Goal: Information Seeking & Learning: Learn about a topic

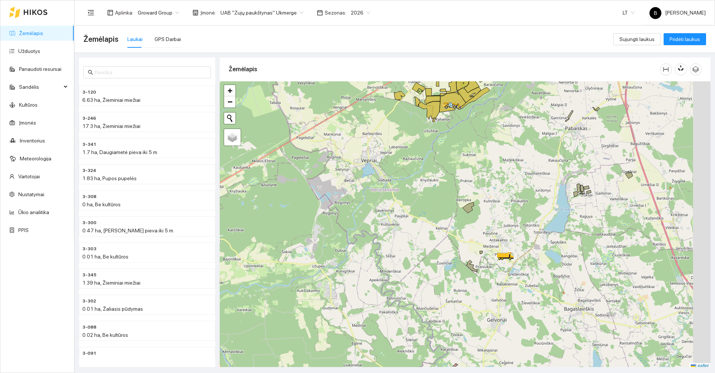
scroll to position [2, 0]
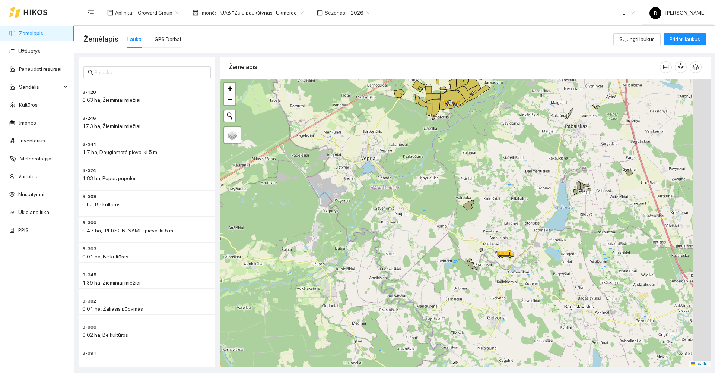
drag, startPoint x: 430, startPoint y: 268, endPoint x: 388, endPoint y: 177, distance: 99.5
click at [389, 184] on div at bounding box center [465, 223] width 491 height 288
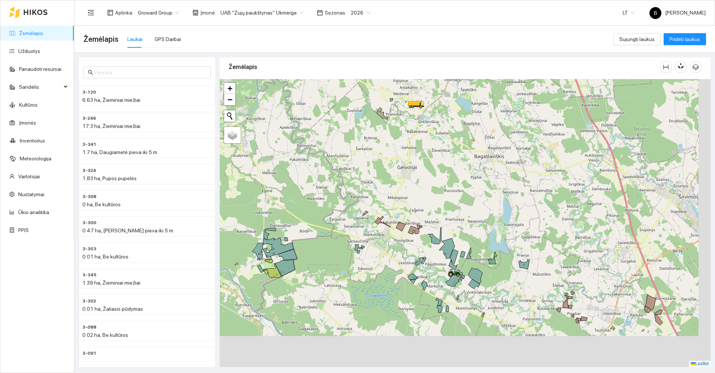
drag, startPoint x: 402, startPoint y: 220, endPoint x: 391, endPoint y: 201, distance: 21.9
click at [391, 202] on div at bounding box center [465, 223] width 491 height 288
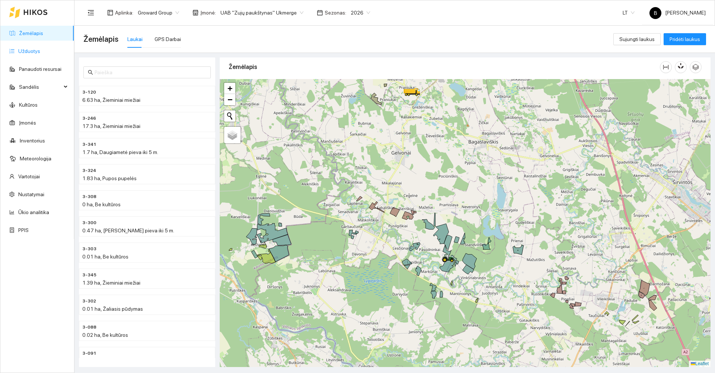
click at [31, 50] on link "Užduotys" at bounding box center [29, 51] width 22 height 6
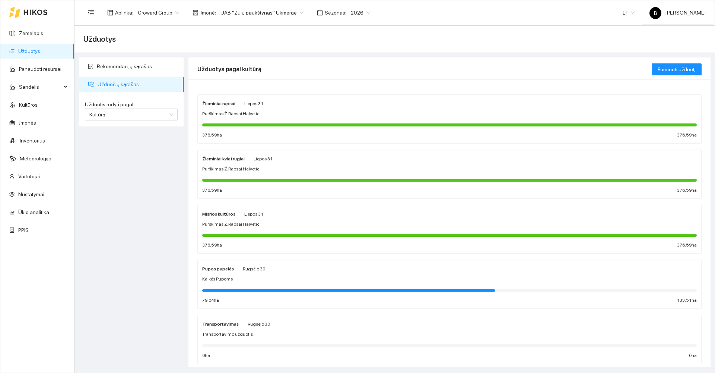
click at [363, 174] on div "Žieminiai kvietrugiai Liepos 31 Purškimas Ž.Rapsai Halvetic 376.59 ha 376.59 ha" at bounding box center [449, 173] width 495 height 39
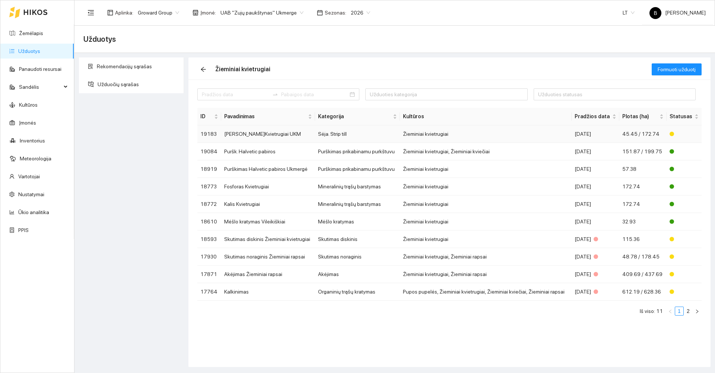
click at [333, 133] on td "Sėja. Strip till" at bounding box center [357, 134] width 85 height 18
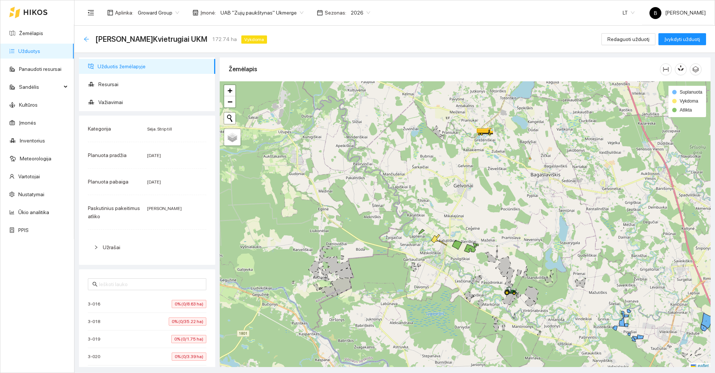
click at [88, 40] on icon "arrow-left" at bounding box center [86, 39] width 6 height 6
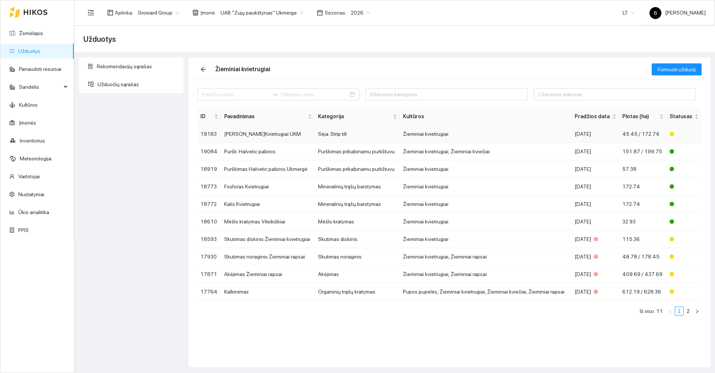
click at [243, 133] on td "[PERSON_NAME]Kvietrugiai UKM" at bounding box center [268, 134] width 94 height 18
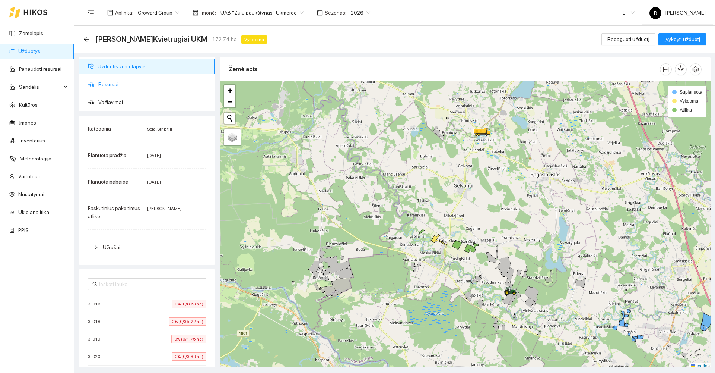
click at [107, 85] on span "Resursai" at bounding box center [153, 84] width 111 height 15
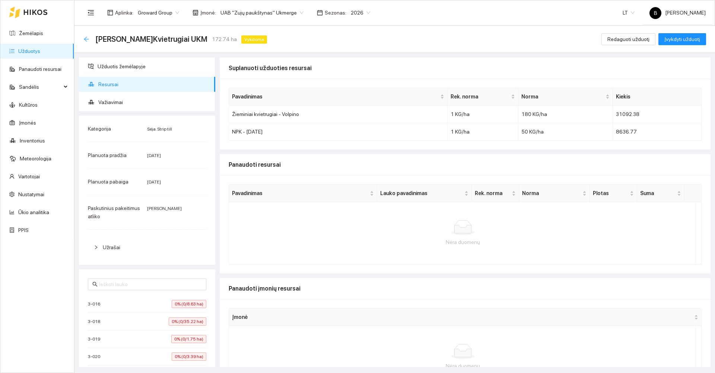
click at [87, 39] on icon "arrow-left" at bounding box center [86, 39] width 5 height 5
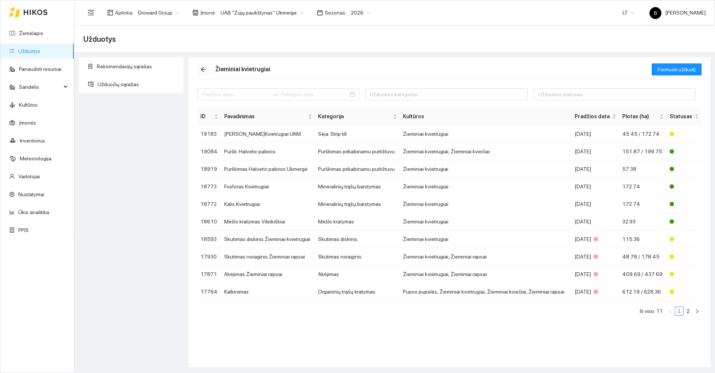
click at [203, 67] on icon "arrow-left" at bounding box center [203, 69] width 6 height 6
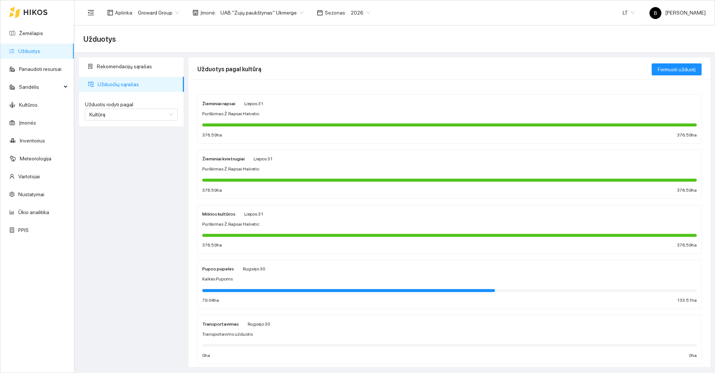
click at [334, 168] on div "Purškimas Ž.Rapsai Halvetic" at bounding box center [449, 168] width 495 height 7
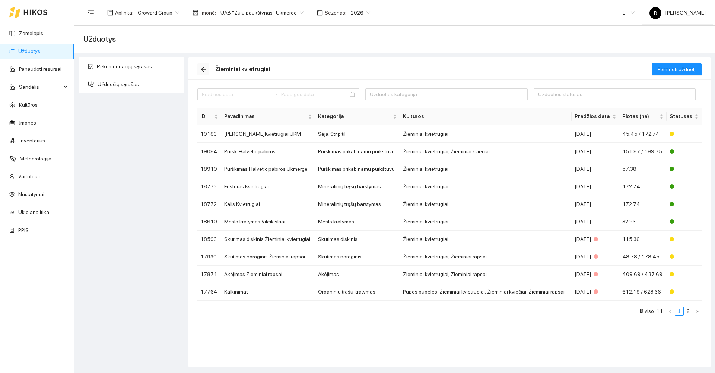
click at [203, 69] on icon "arrow-left" at bounding box center [203, 69] width 5 height 5
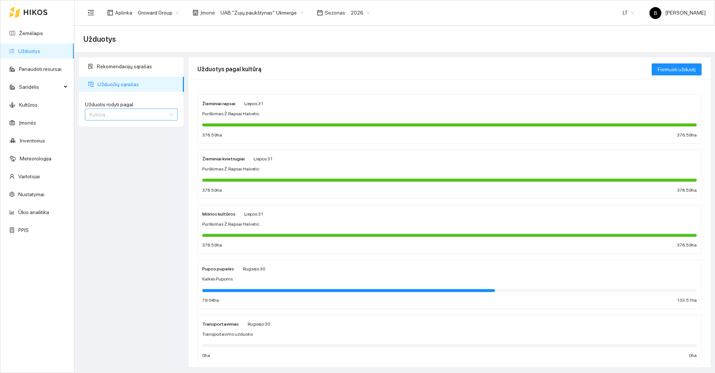
click at [127, 115] on span "Kultūrą" at bounding box center [131, 114] width 84 height 11
click at [117, 130] on div "Užduotį" at bounding box center [131, 129] width 84 height 8
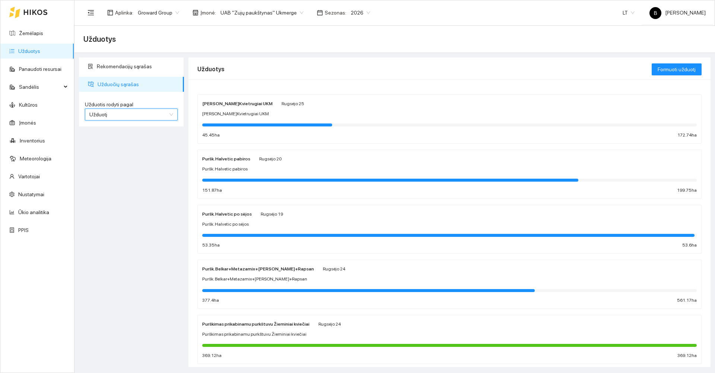
click at [252, 225] on div "Puršk. Halvetic po sėjos" at bounding box center [449, 224] width 495 height 7
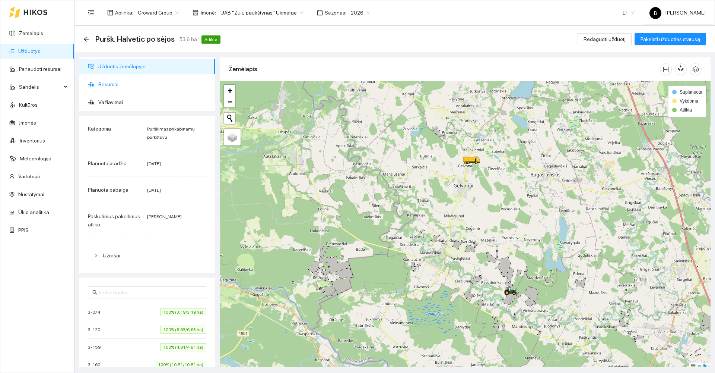
click at [111, 82] on span "Resursai" at bounding box center [153, 84] width 111 height 15
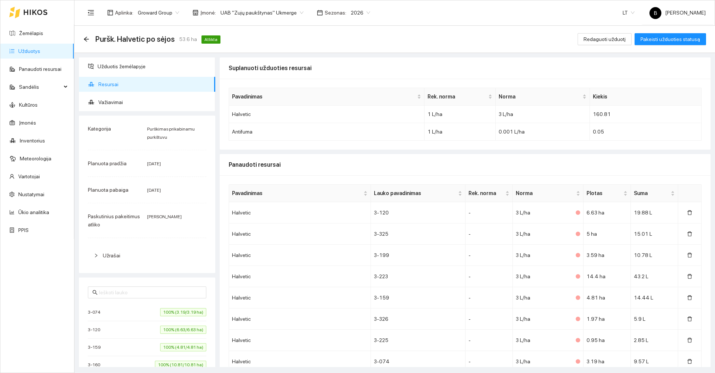
drag, startPoint x: 87, startPoint y: 38, endPoint x: 89, endPoint y: 42, distance: 4.2
click at [90, 43] on div "Puršk. Halvetic po sėjos 53.6 ha Atlikta" at bounding box center [153, 39] width 140 height 12
click at [86, 37] on icon "arrow-left" at bounding box center [86, 39] width 6 height 6
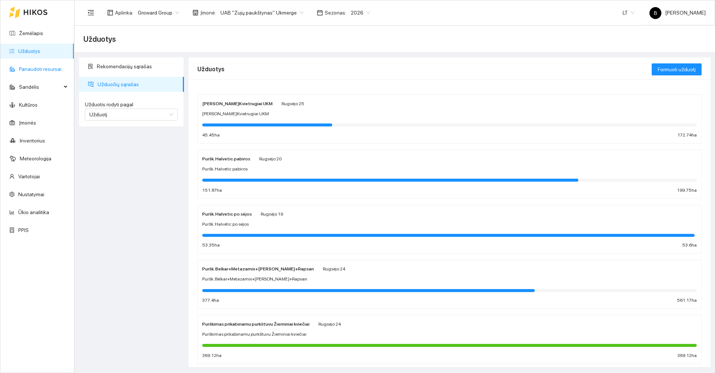
click at [35, 66] on link "Panaudoti resursai" at bounding box center [40, 69] width 42 height 6
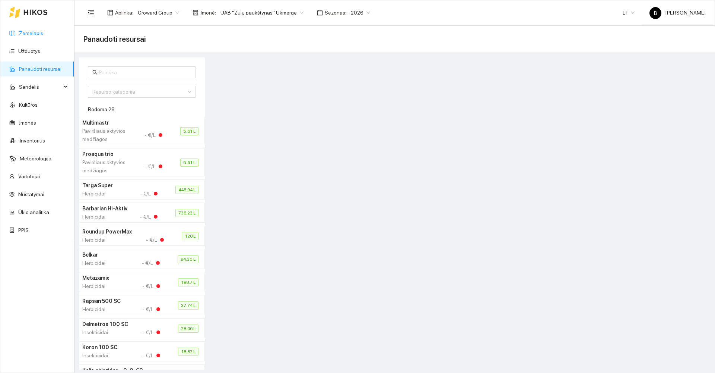
click at [29, 34] on link "Žemėlapis" at bounding box center [31, 33] width 24 height 6
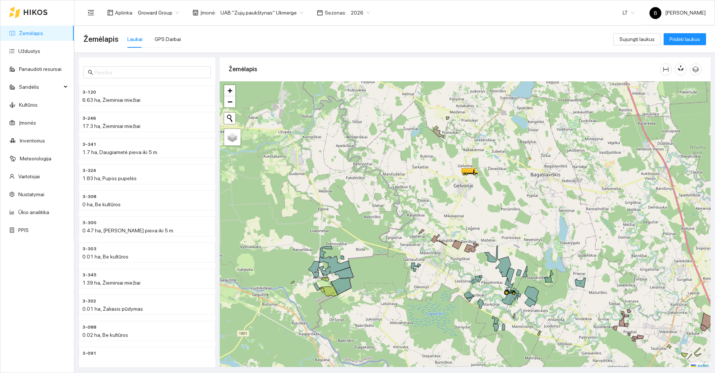
scroll to position [2, 0]
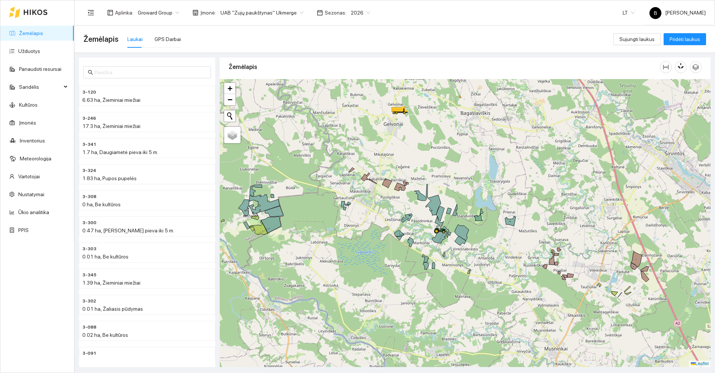
drag, startPoint x: 395, startPoint y: 280, endPoint x: 325, endPoint y: 221, distance: 91.7
click at [325, 221] on div at bounding box center [465, 223] width 491 height 288
